Goal: Information Seeking & Learning: Learn about a topic

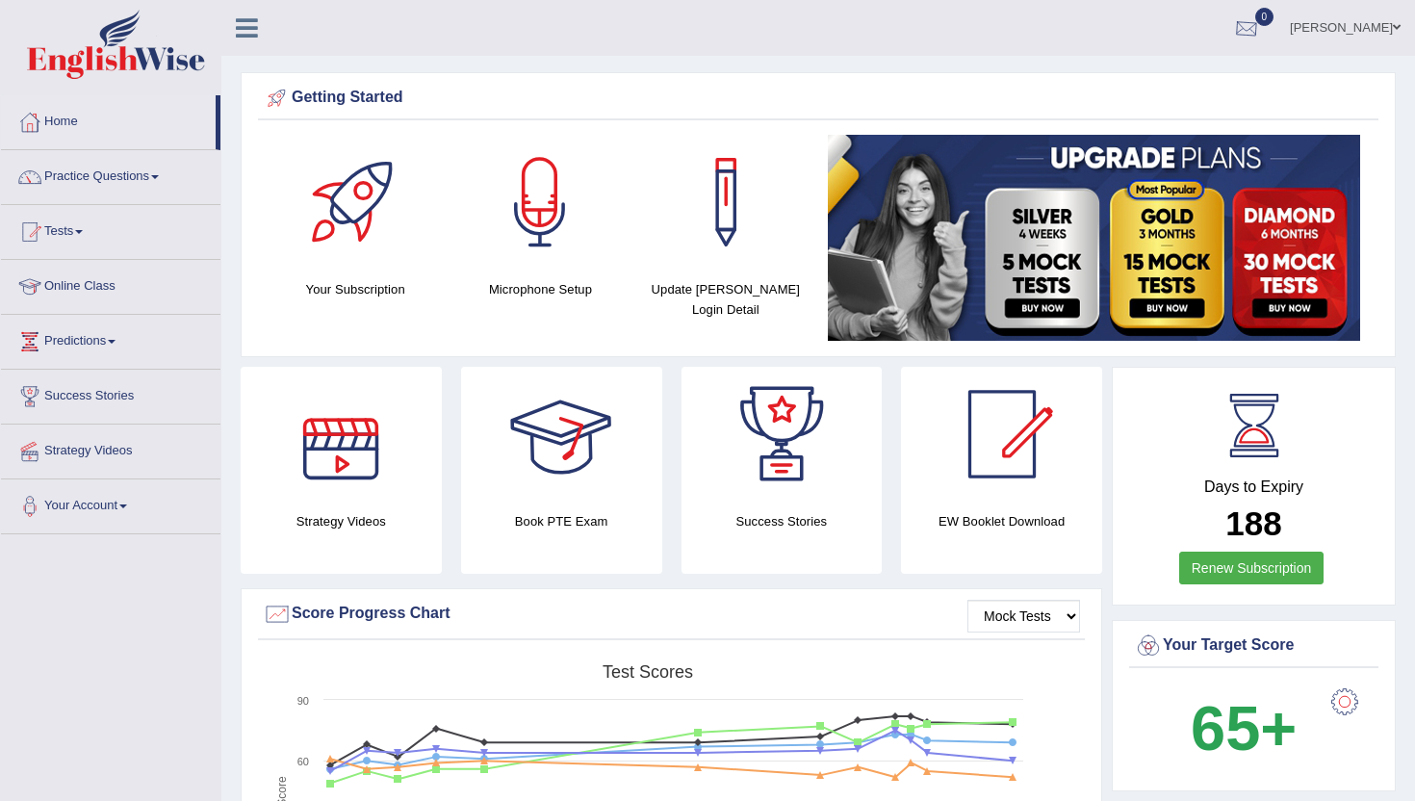
click at [1261, 31] on div at bounding box center [1246, 28] width 29 height 29
click at [1133, 85] on strong "See All Alerts" at bounding box center [1125, 80] width 86 height 15
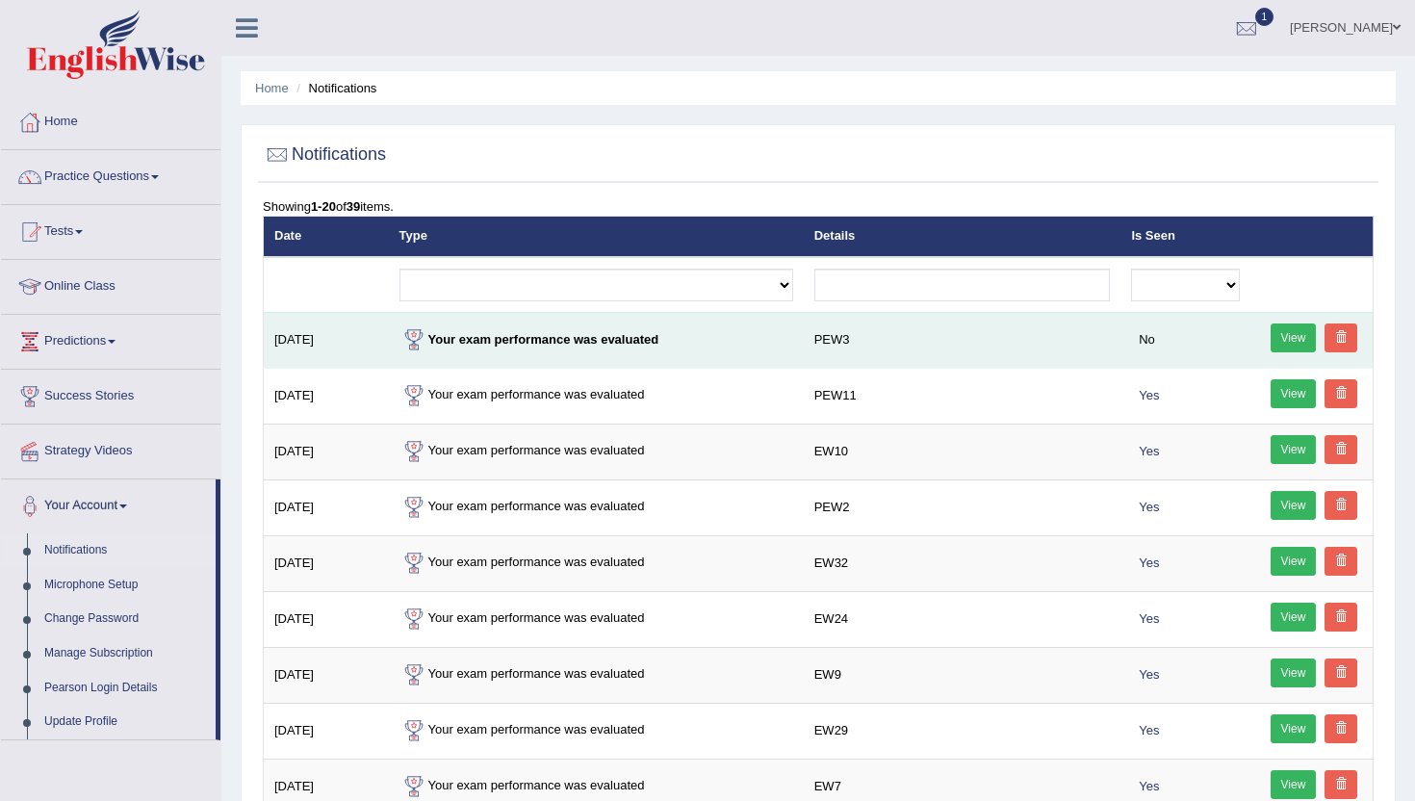
click at [1284, 329] on link "View" at bounding box center [1293, 337] width 46 height 29
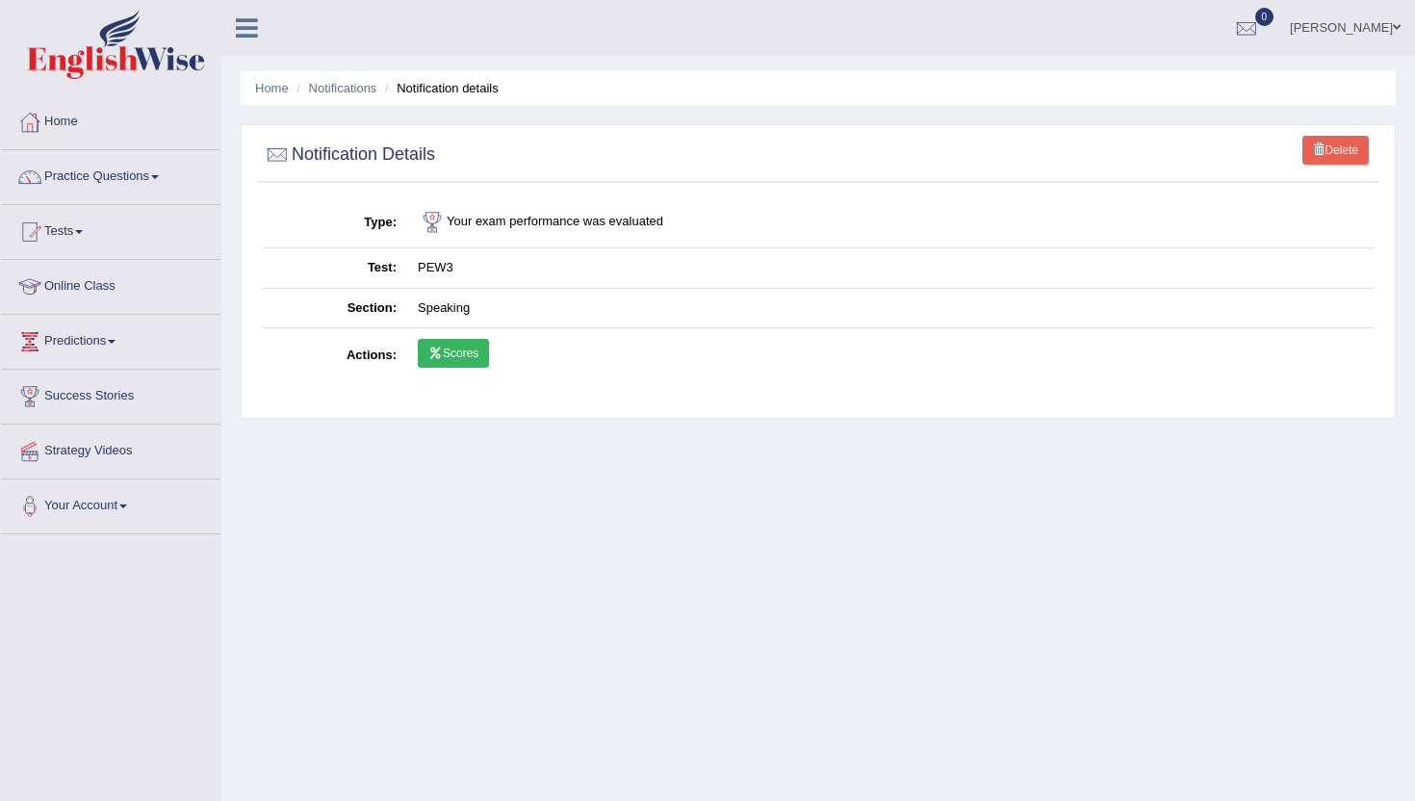
click at [449, 352] on link "Scores" at bounding box center [453, 353] width 71 height 29
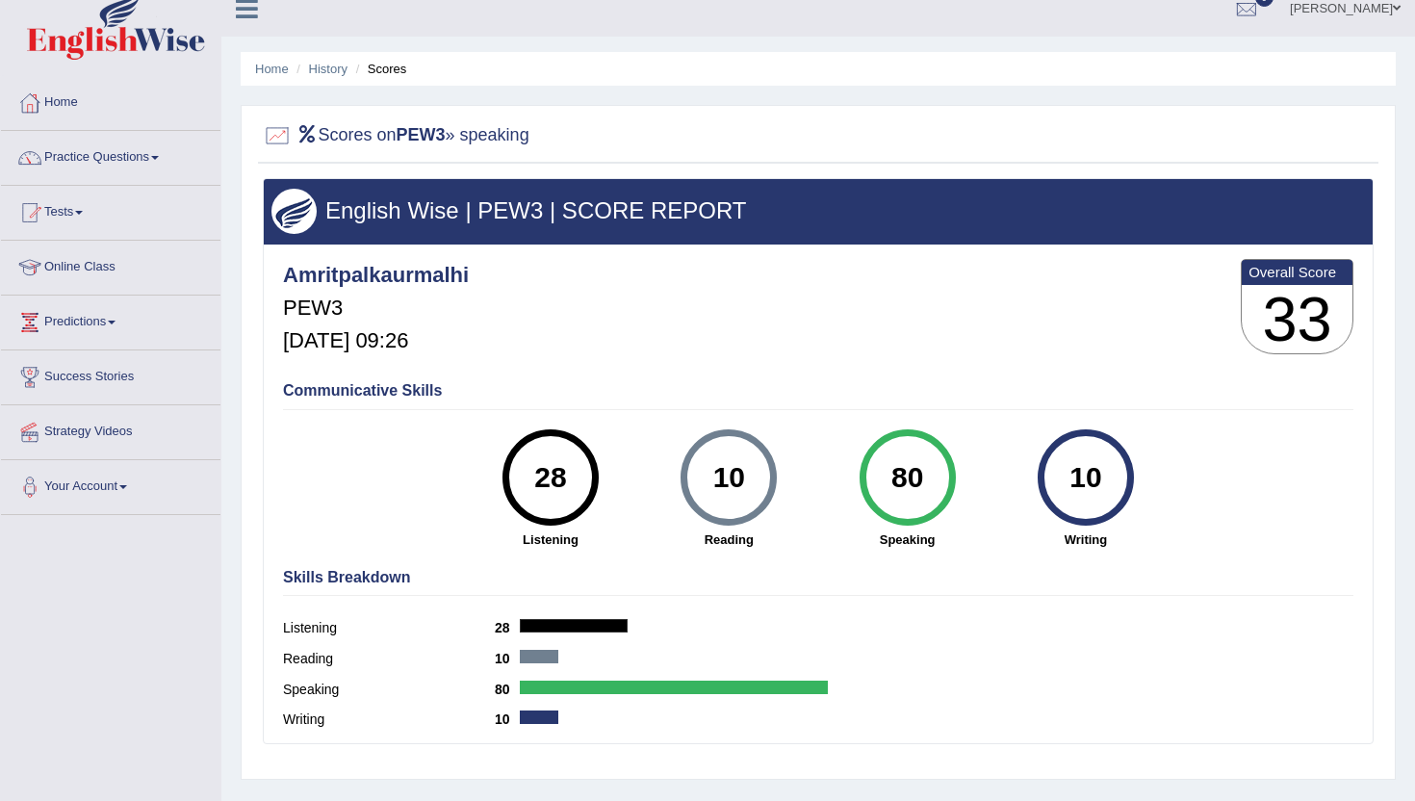
scroll to position [17, 0]
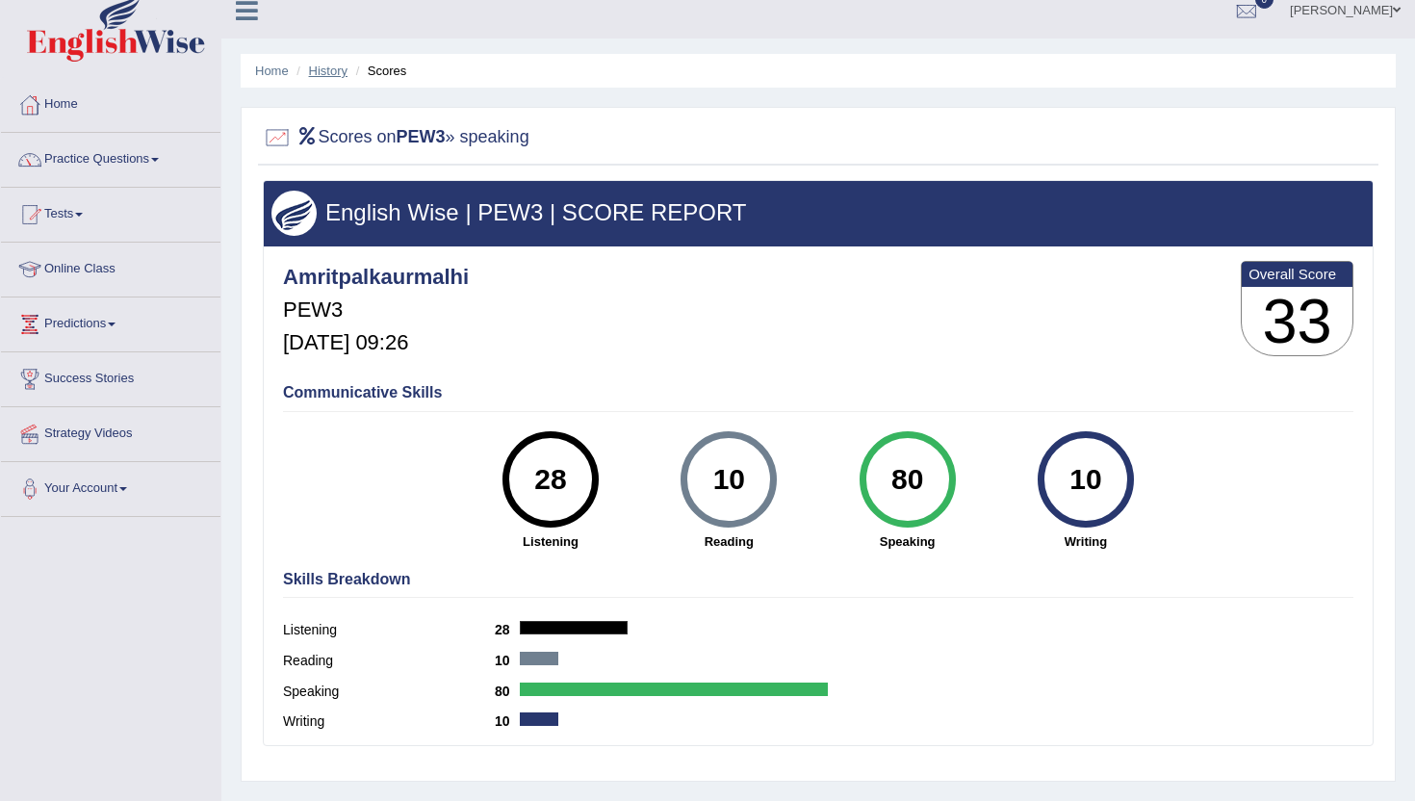
click at [319, 70] on link "History" at bounding box center [328, 71] width 38 height 14
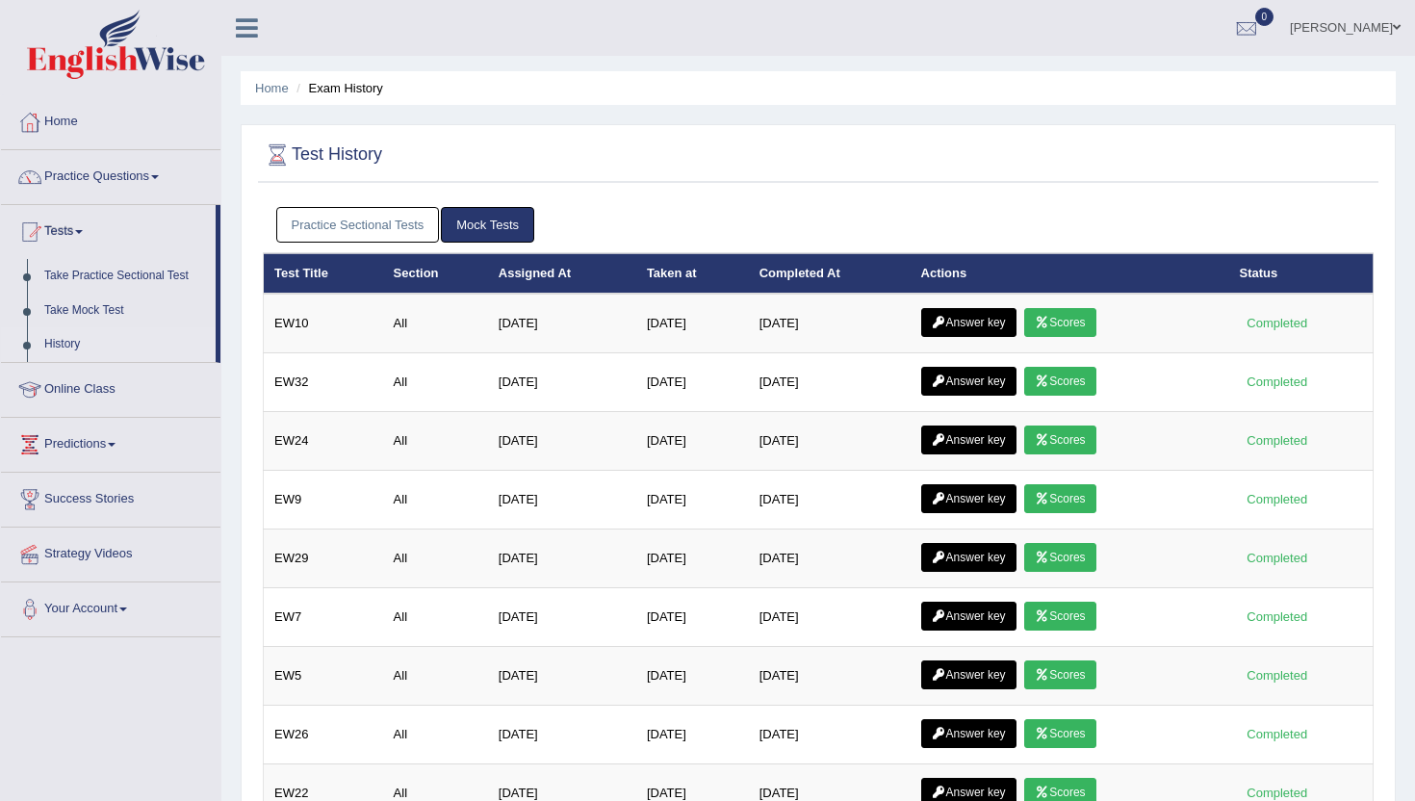
click at [391, 209] on link "Practice Sectional Tests" at bounding box center [358, 225] width 164 height 36
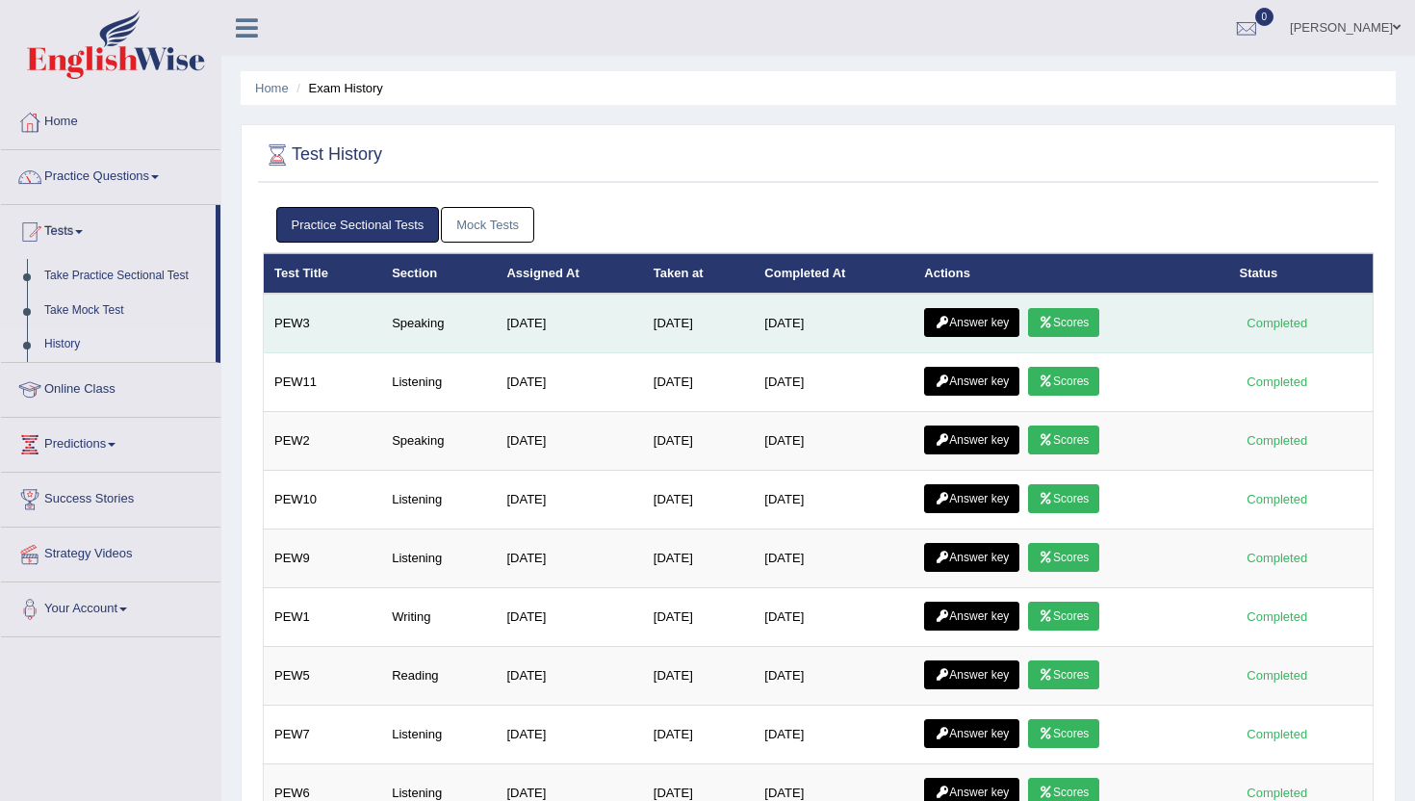
click at [996, 323] on link "Answer key" at bounding box center [971, 322] width 95 height 29
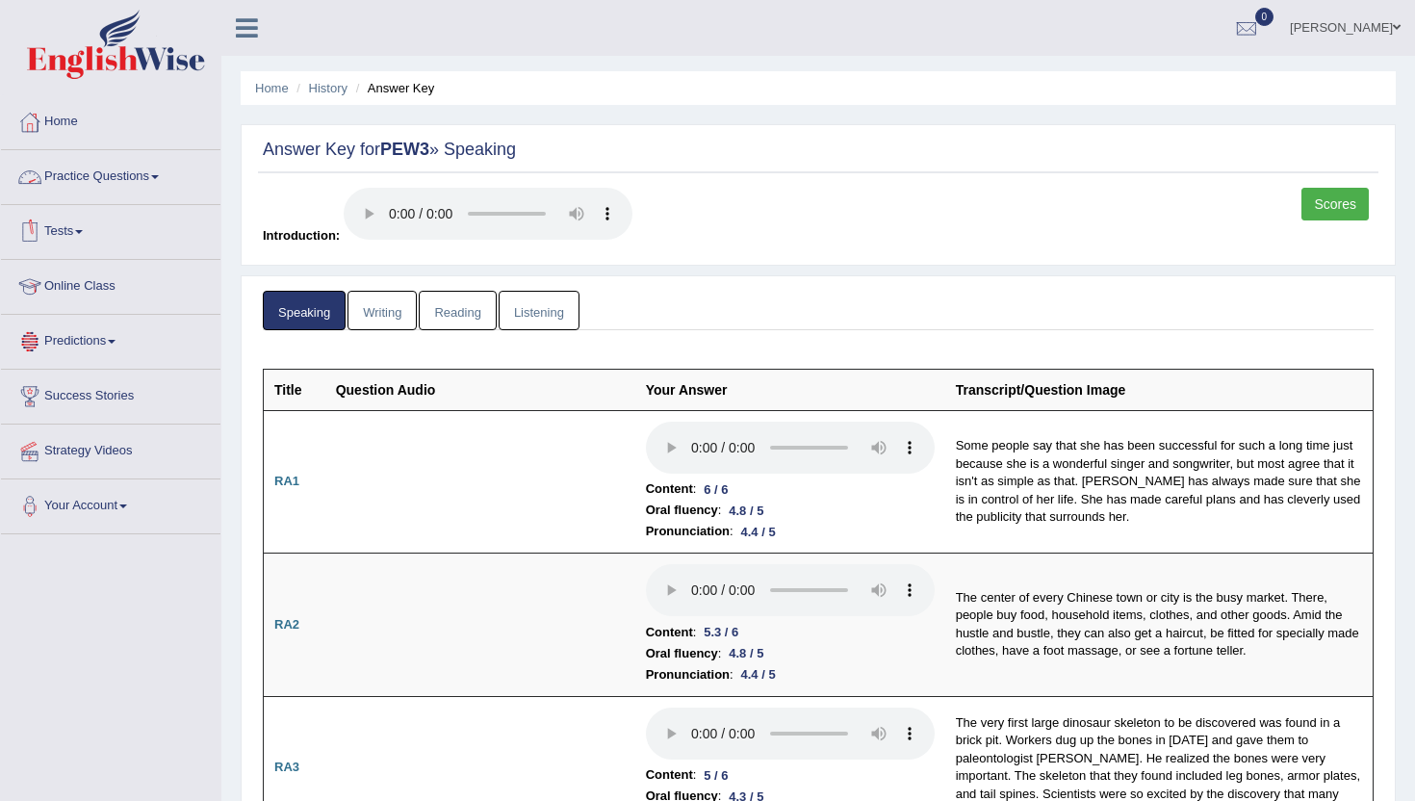
click at [72, 170] on link "Practice Questions" at bounding box center [110, 174] width 219 height 48
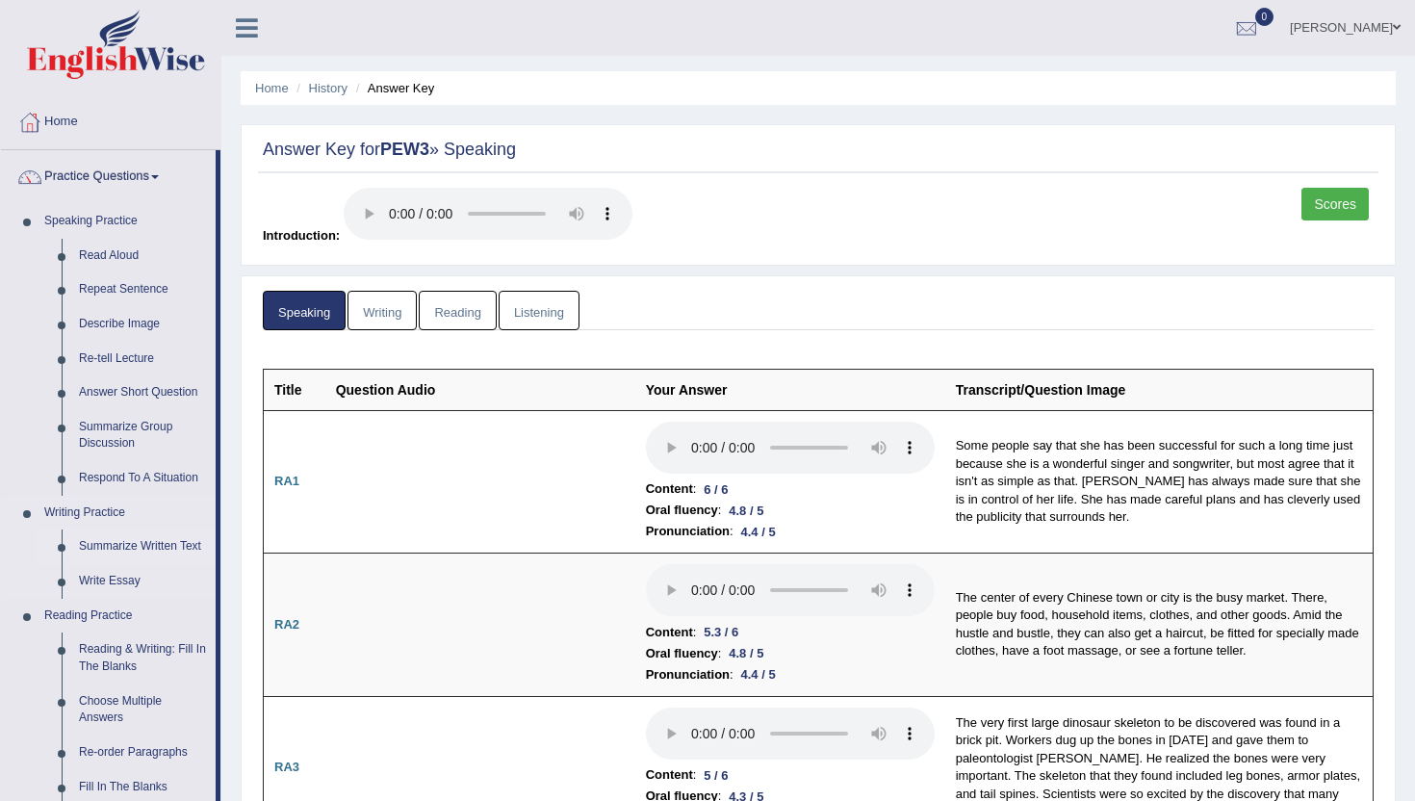
click at [156, 547] on link "Summarize Written Text" at bounding box center [142, 546] width 145 height 35
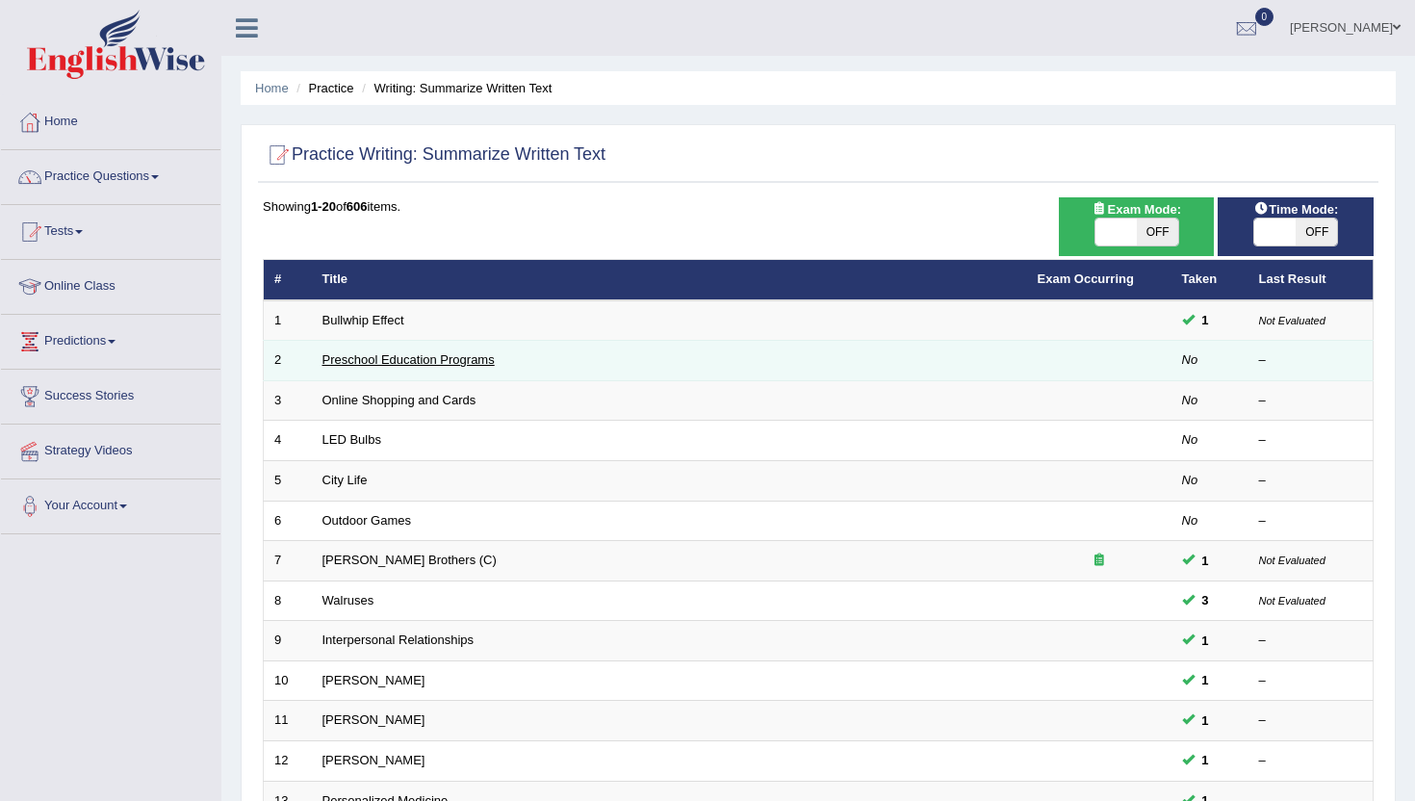
click at [476, 361] on link "Preschool Education Programs" at bounding box center [408, 359] width 172 height 14
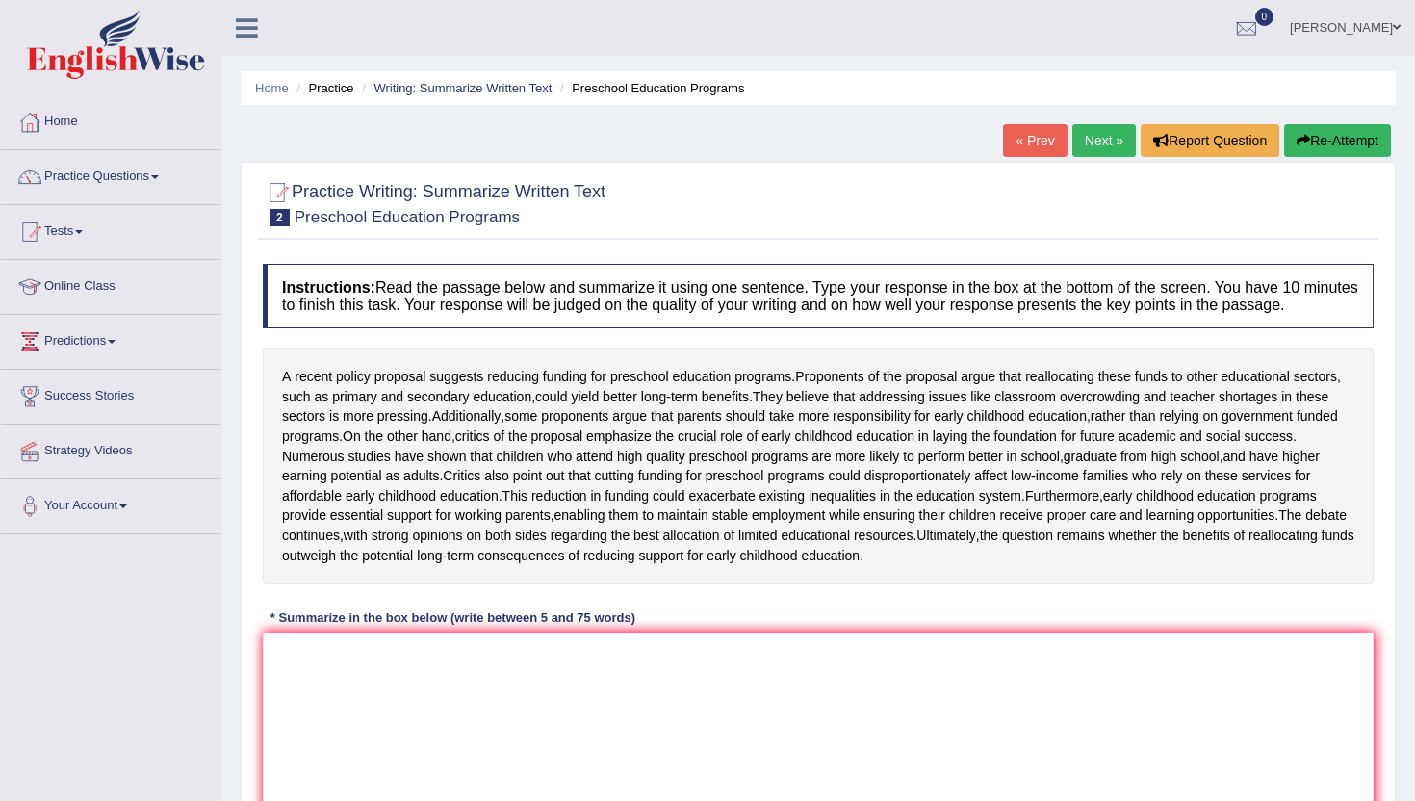
click at [670, 584] on div "A recent policy proposal suggests reducing funding for preschool education prog…" at bounding box center [818, 465] width 1110 height 237
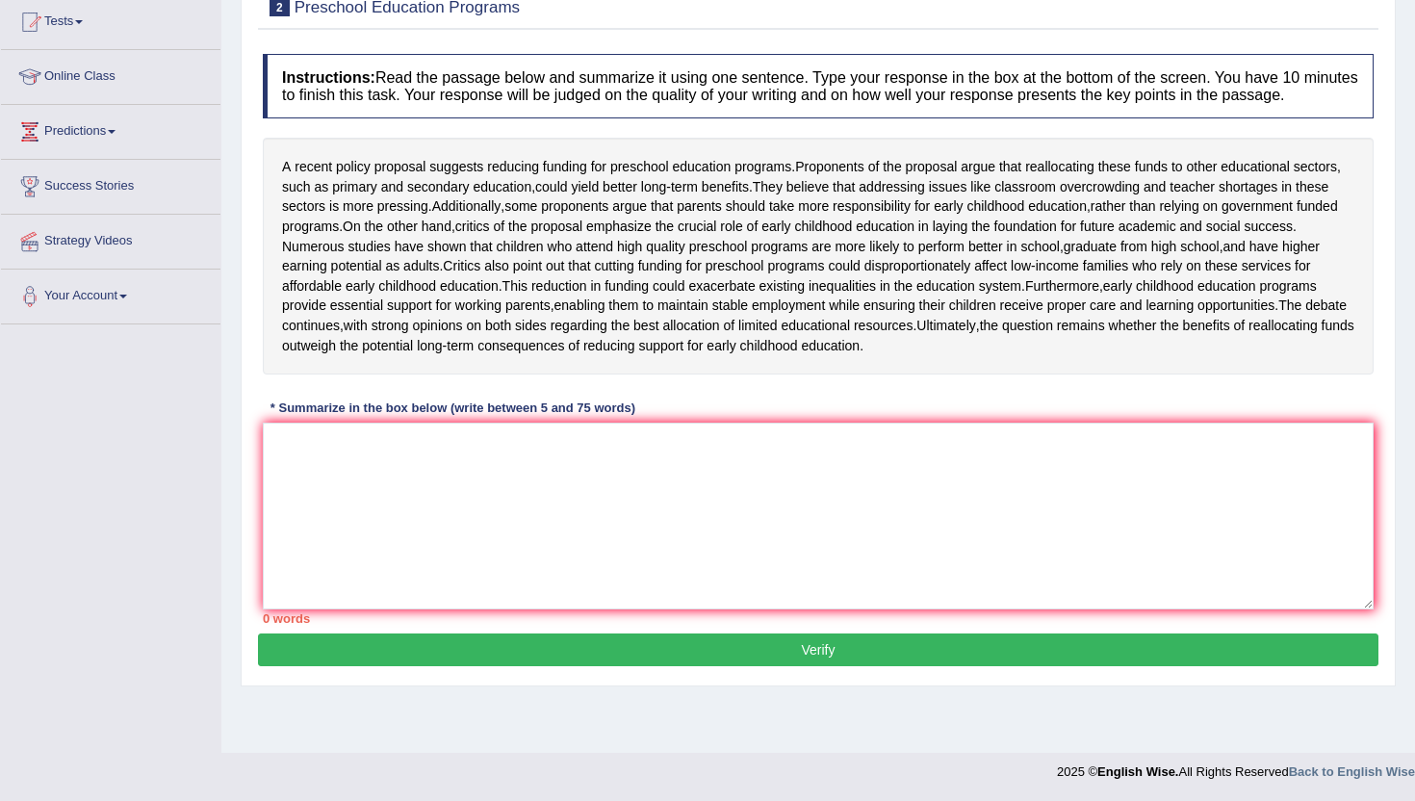
scroll to position [235, 0]
click at [595, 609] on textarea at bounding box center [818, 515] width 1110 height 187
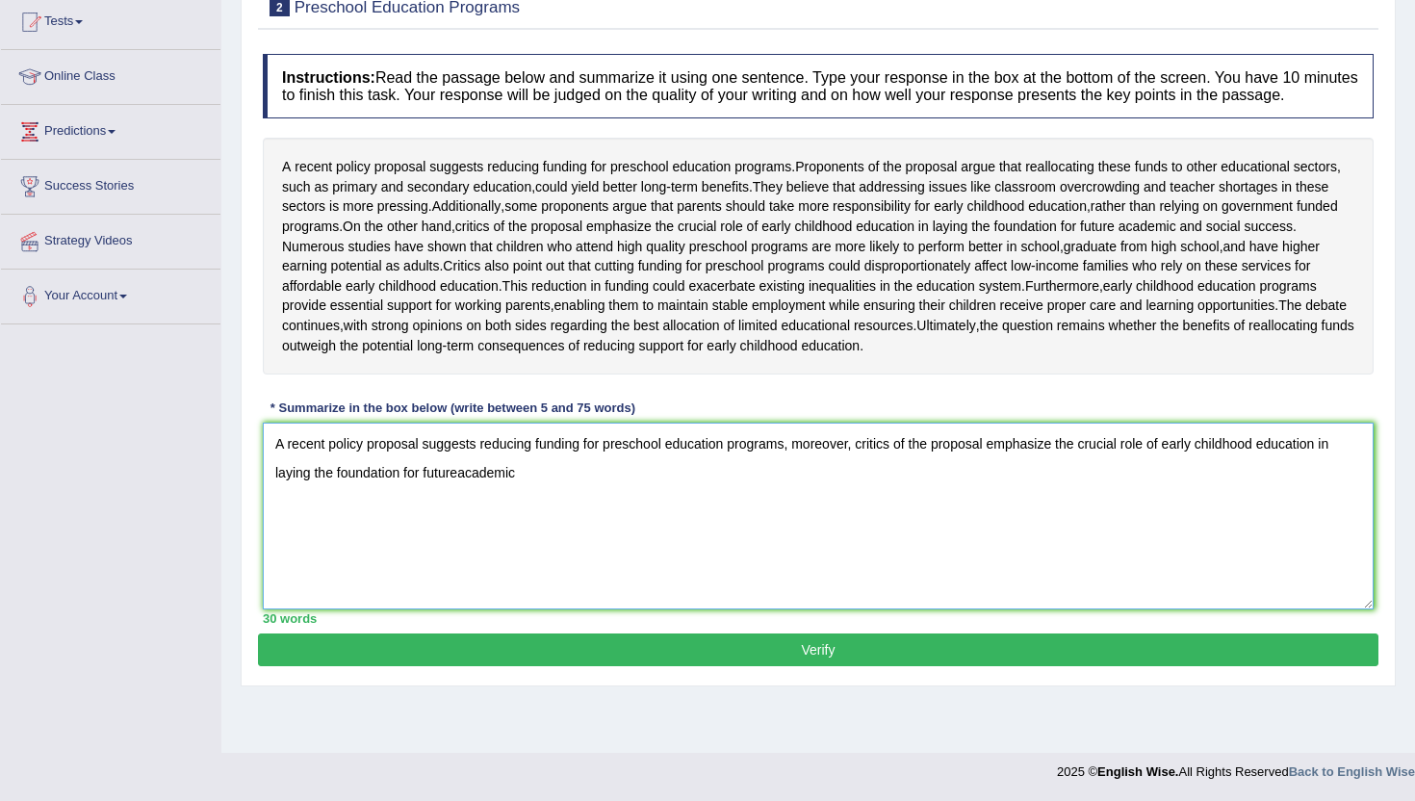
click at [459, 525] on textarea "A recent policy proposal suggests reducing funding for preschool education prog…" at bounding box center [818, 515] width 1110 height 187
click at [558, 520] on textarea "A recent policy proposal suggests reducing funding for preschool education prog…" at bounding box center [818, 515] width 1110 height 187
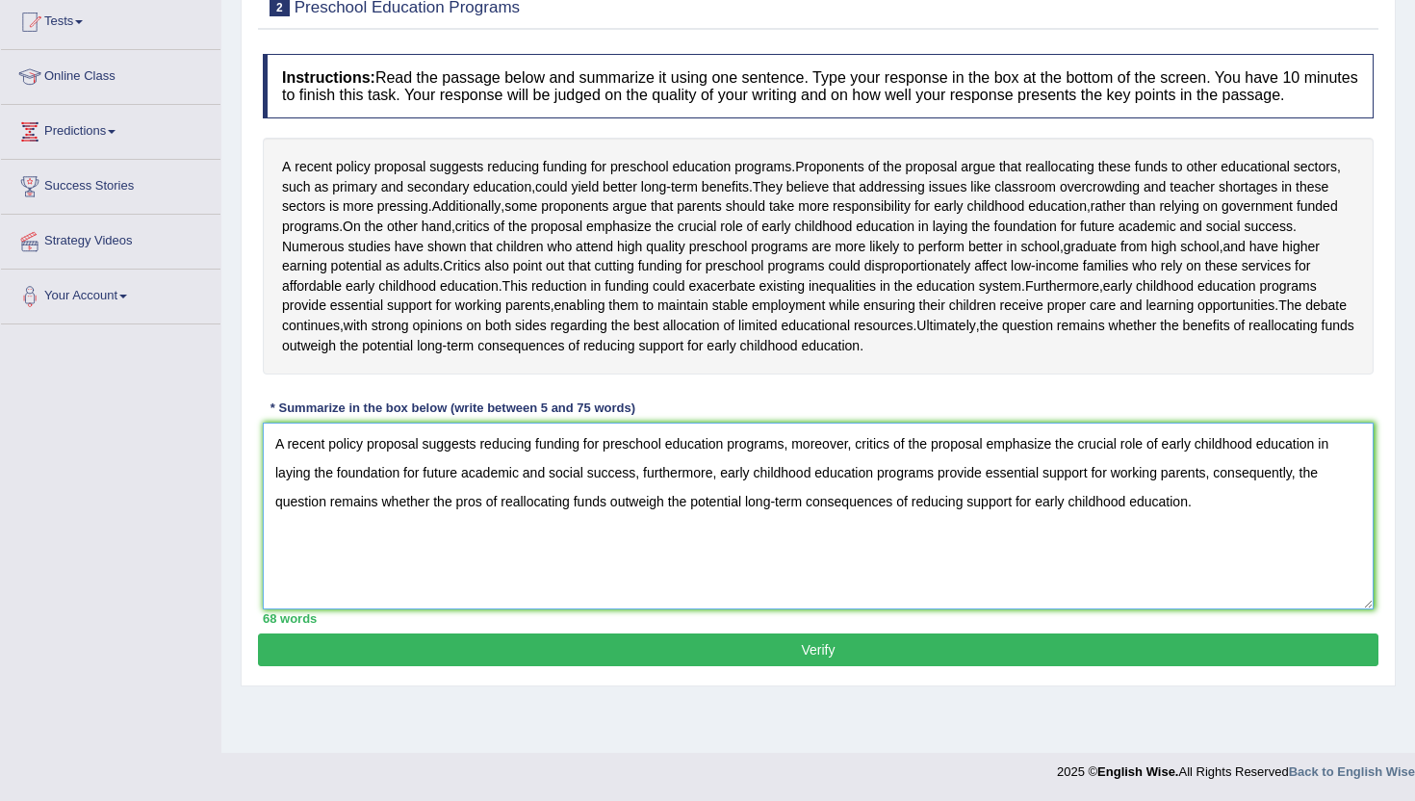
type textarea "A recent policy proposal suggests reducing funding for preschool education prog…"
click at [483, 666] on button "Verify" at bounding box center [818, 649] width 1120 height 33
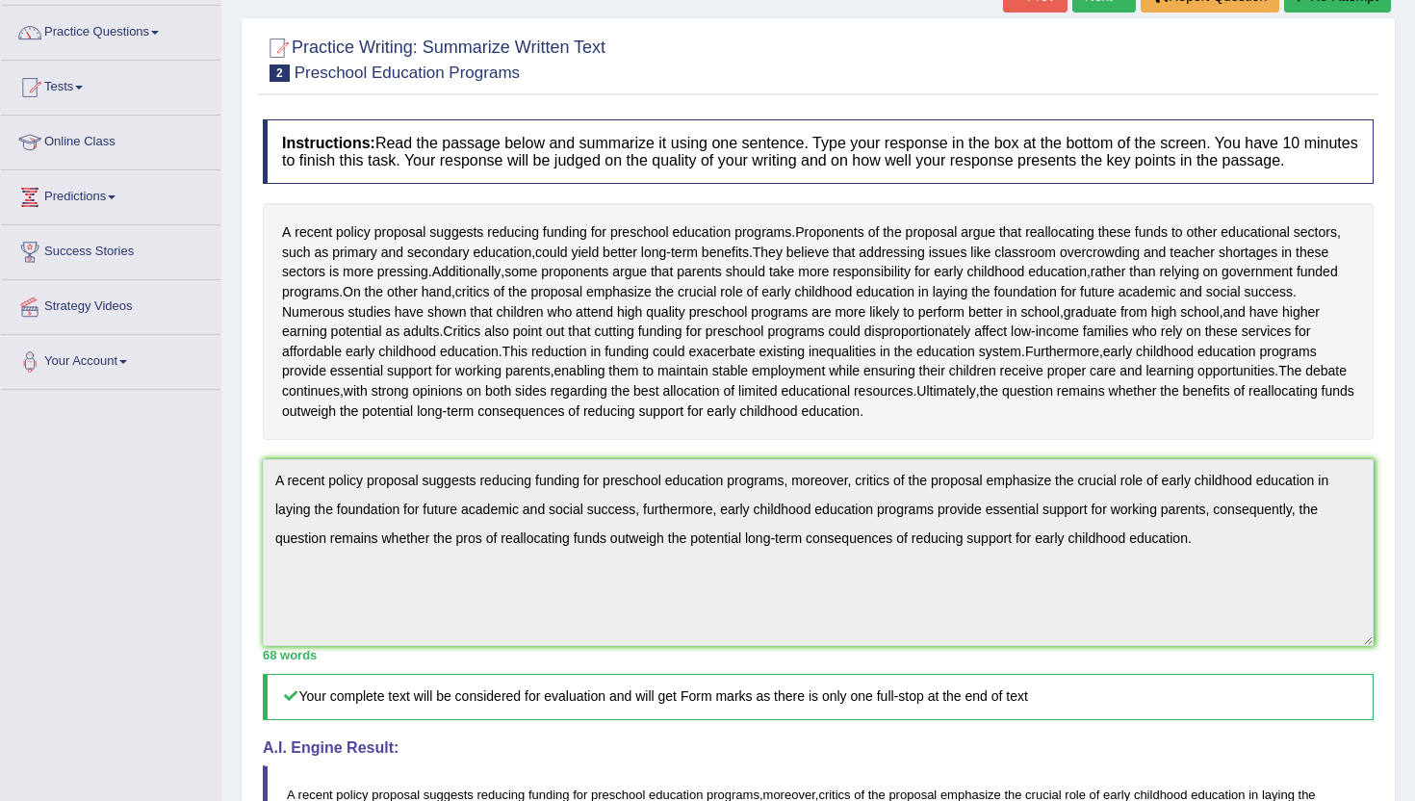
scroll to position [119, 0]
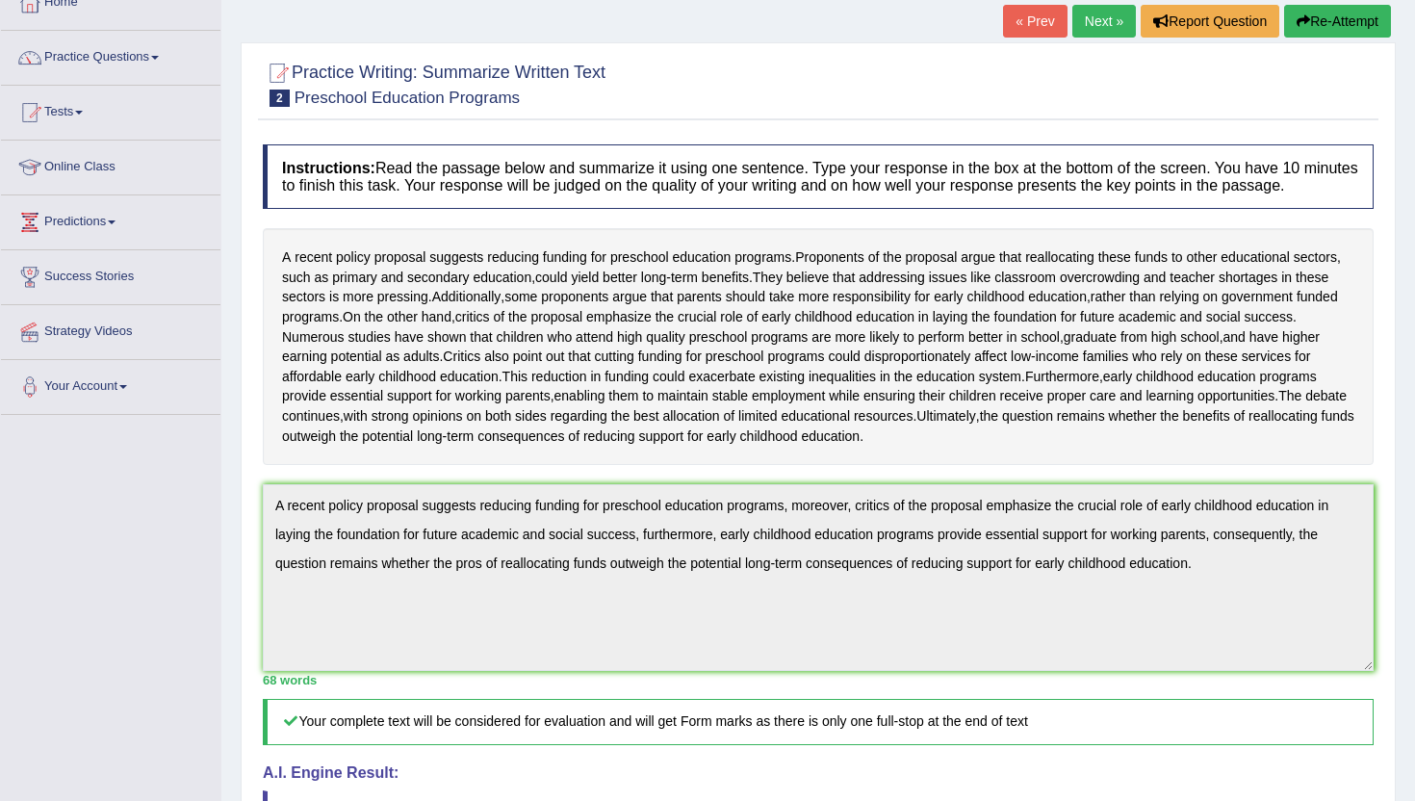
click at [1101, 33] on link "Next »" at bounding box center [1104, 21] width 64 height 33
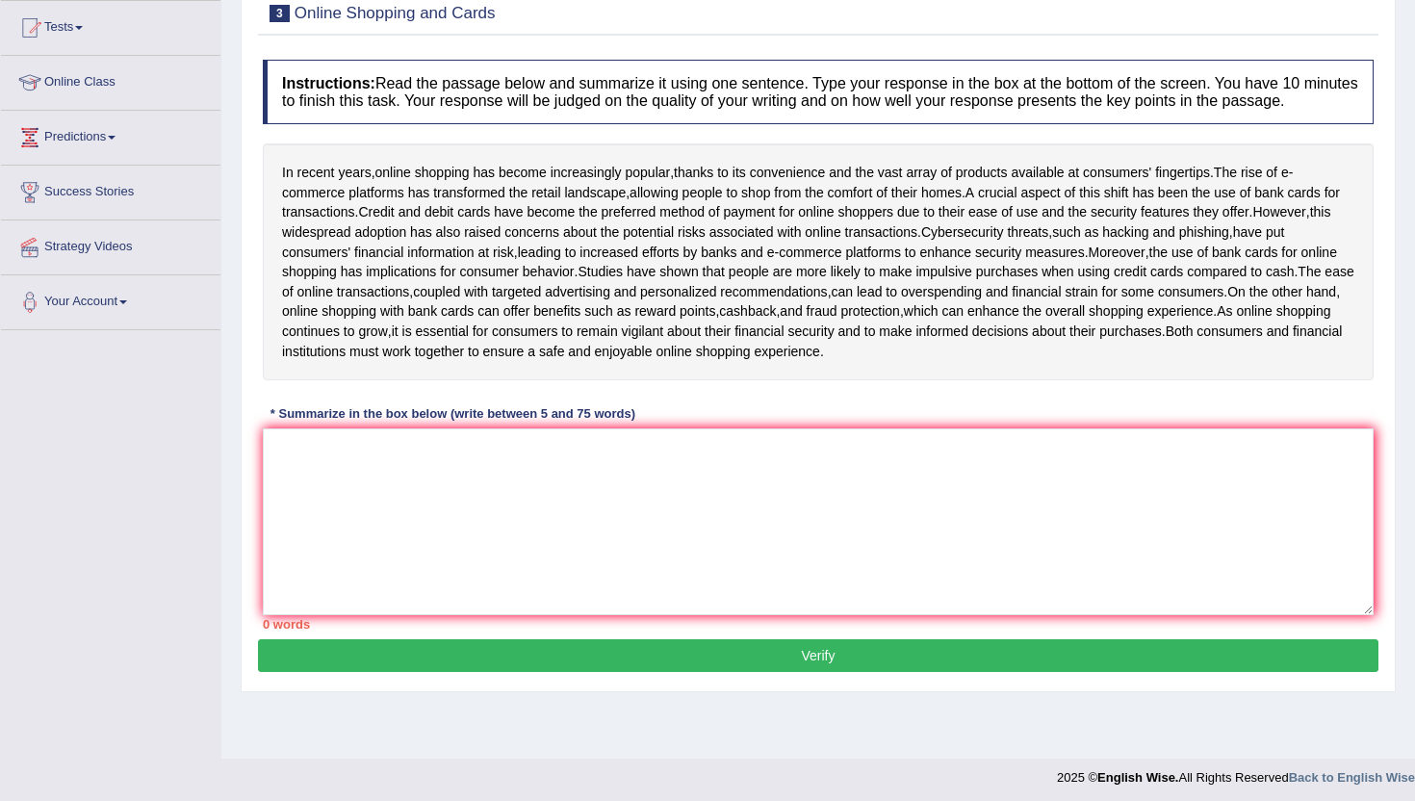
scroll to position [210, 0]
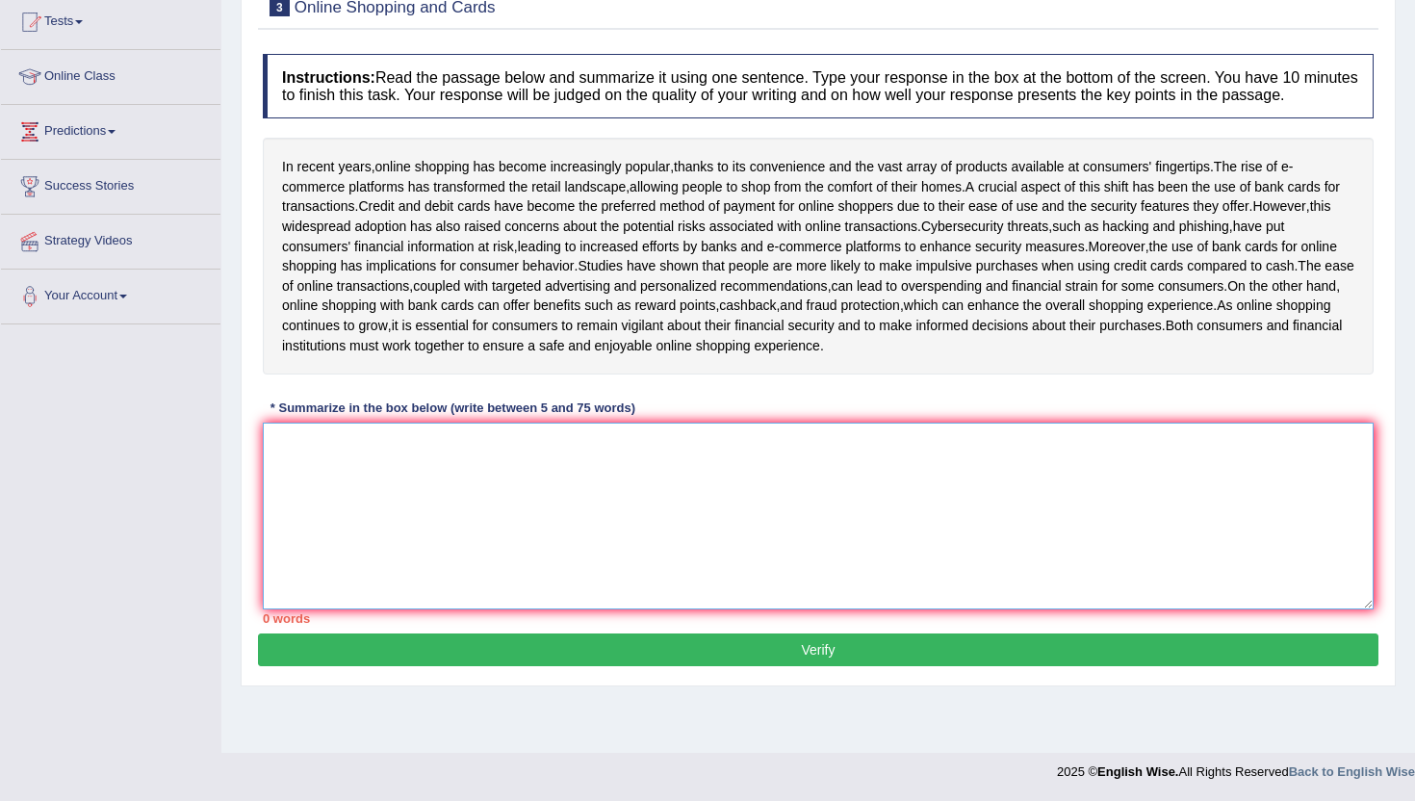
click at [331, 501] on textarea at bounding box center [818, 515] width 1110 height 187
click at [395, 528] on textarea at bounding box center [818, 515] width 1110 height 187
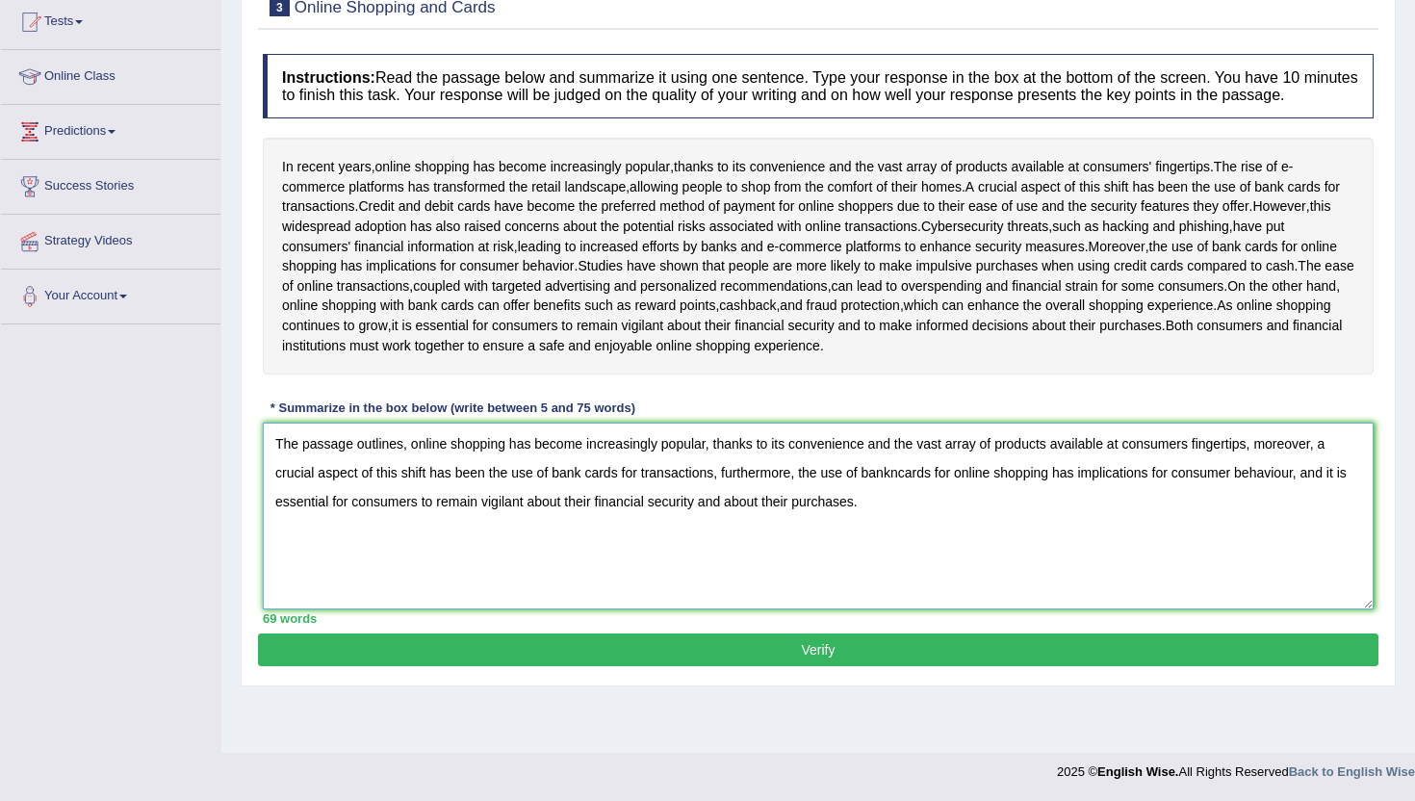
click at [905, 515] on textarea "The passage outlines, online shopping has become increasingly popular, thanks t…" at bounding box center [818, 515] width 1110 height 187
type textarea "The passage outlines, online shopping has become increasingly popular, thanks t…"
click at [707, 666] on button "Verify" at bounding box center [818, 649] width 1120 height 33
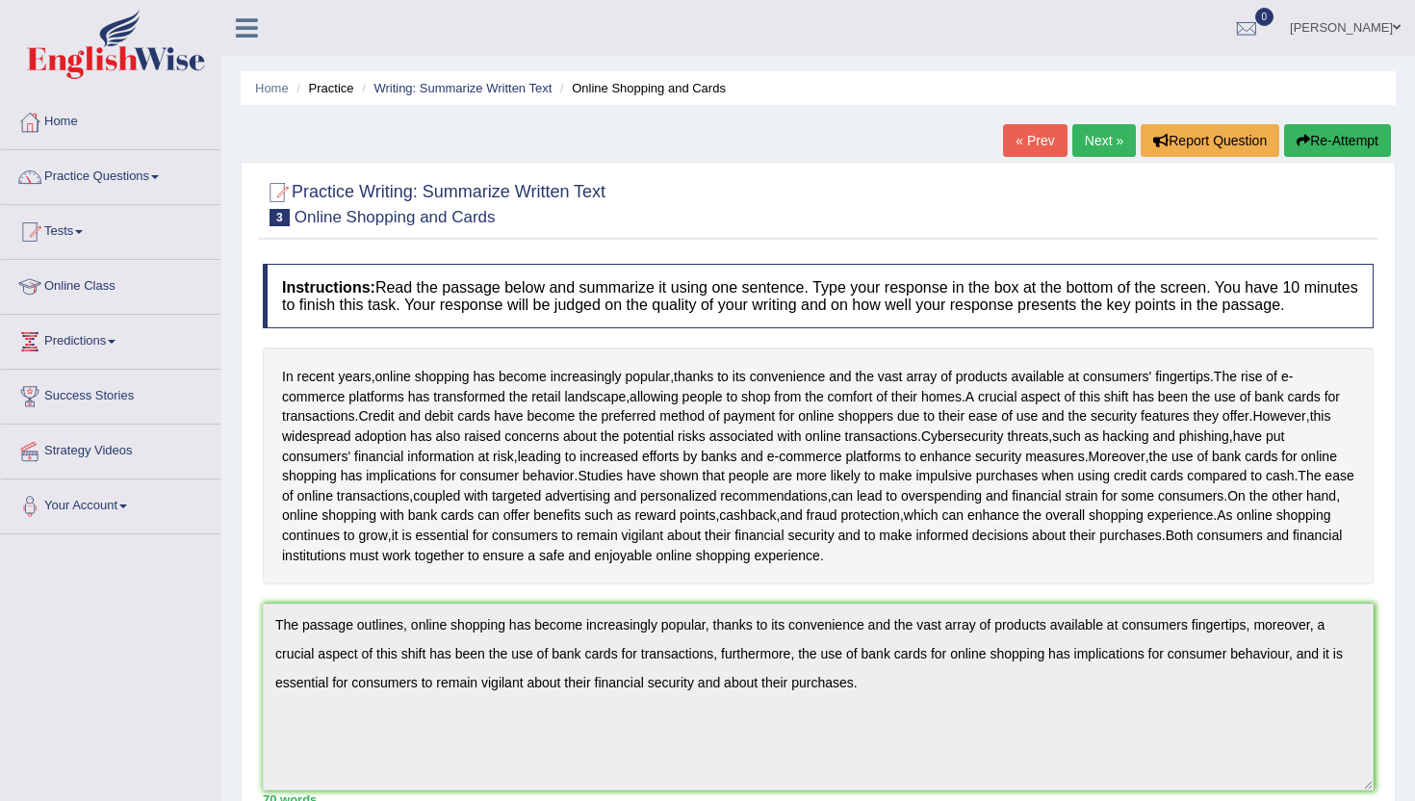
scroll to position [0, 0]
